Goal: Information Seeking & Learning: Learn about a topic

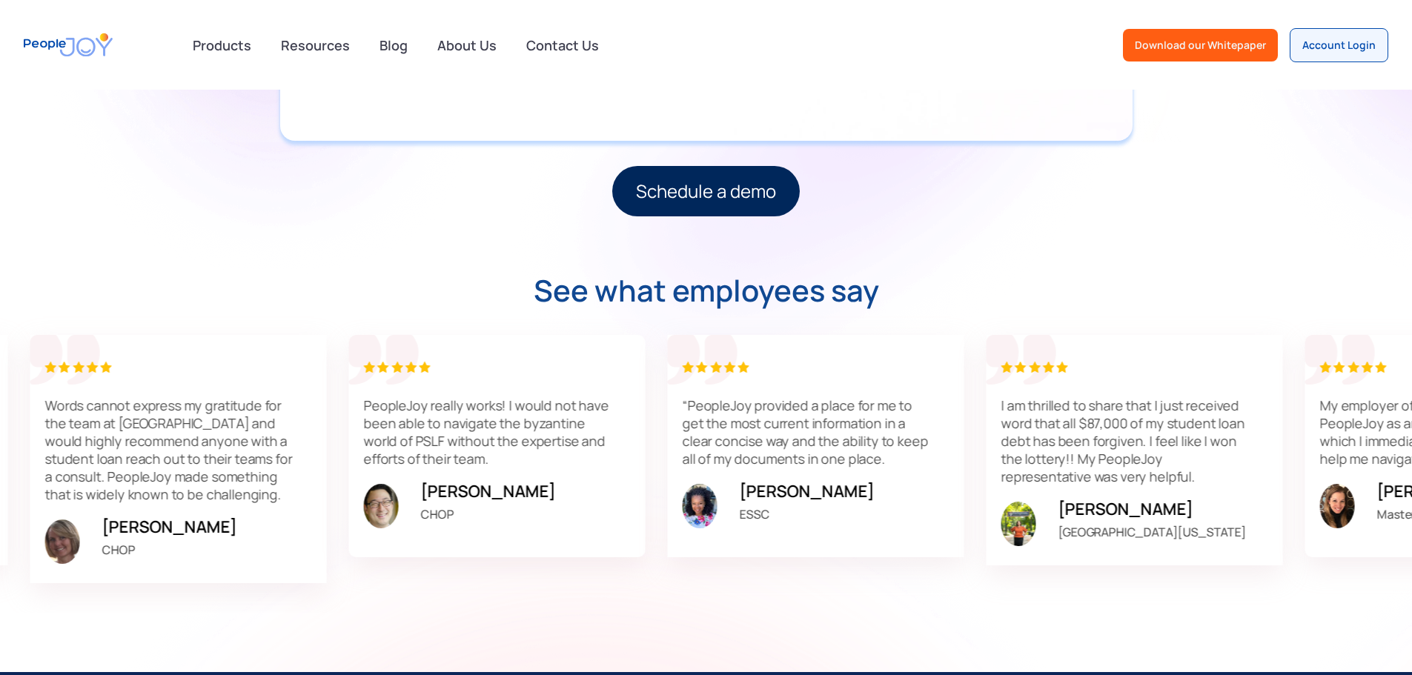
scroll to position [4224, 0]
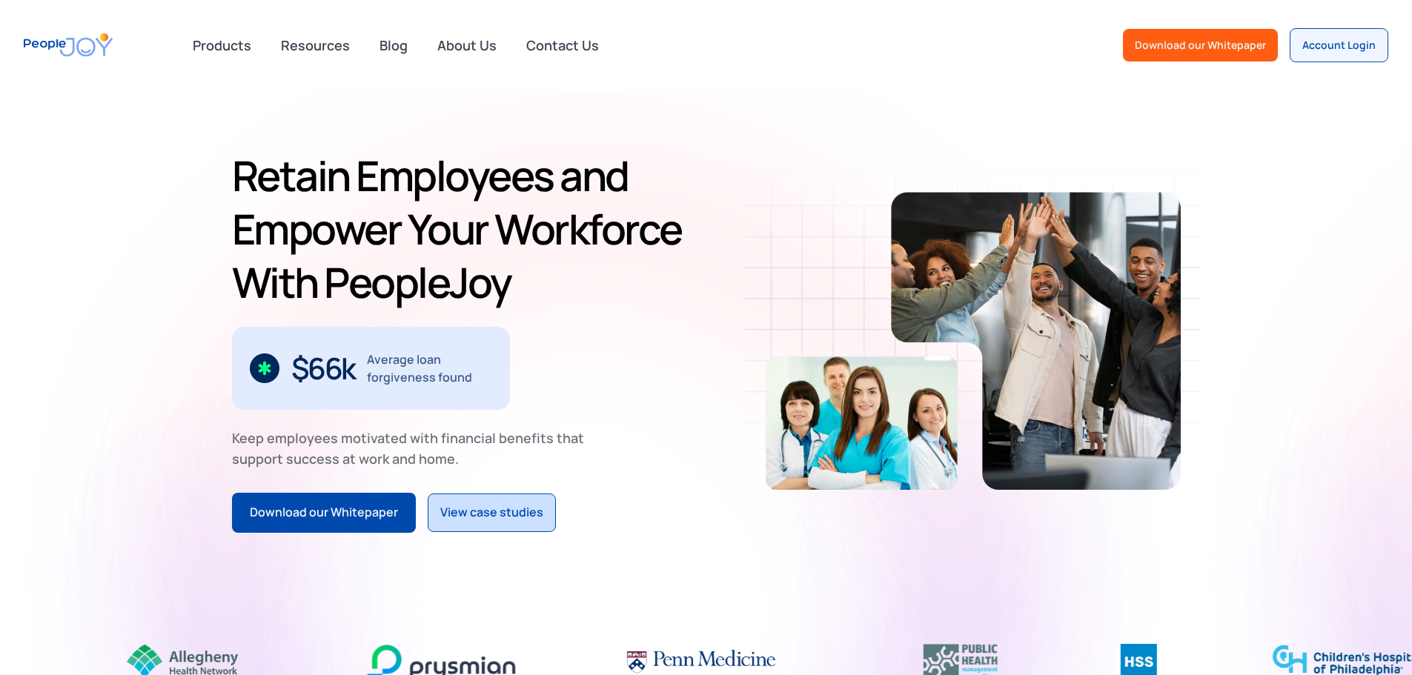
click at [440, 517] on div "View case studies" at bounding box center [491, 512] width 103 height 19
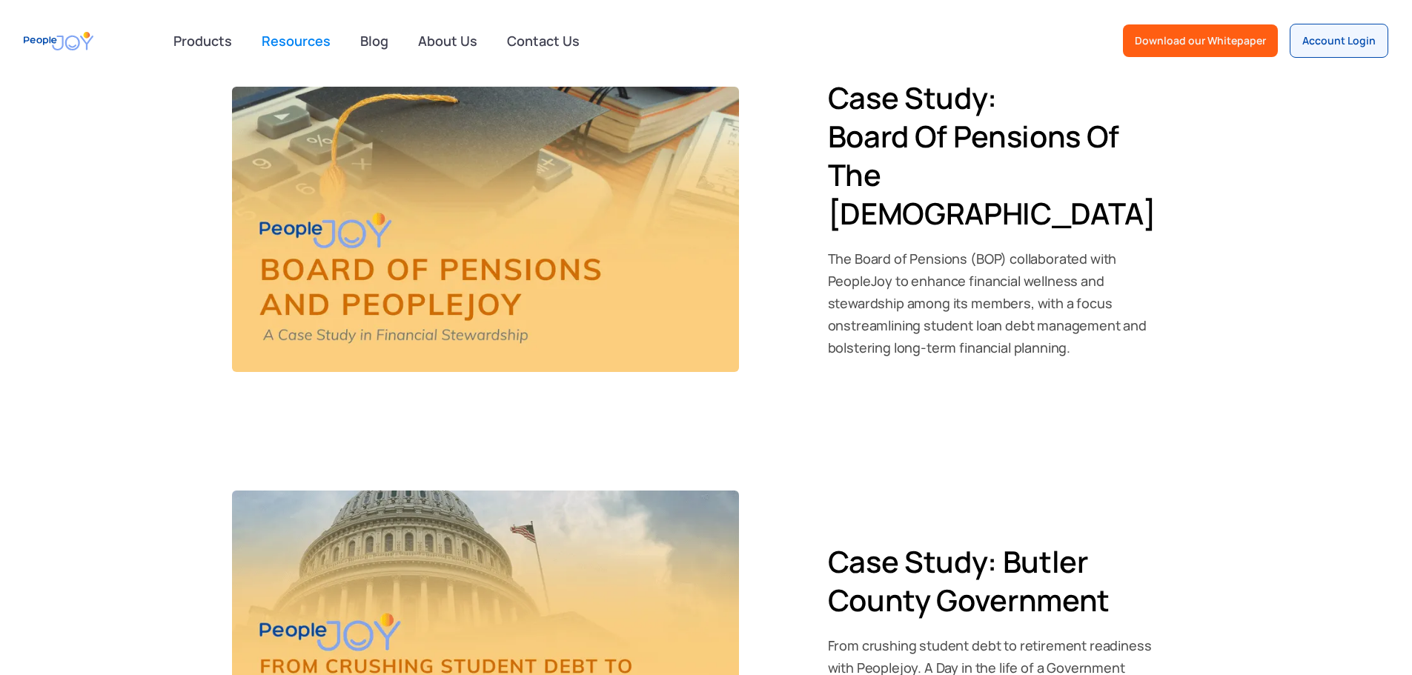
scroll to position [1691, 0]
